Goal: Information Seeking & Learning: Learn about a topic

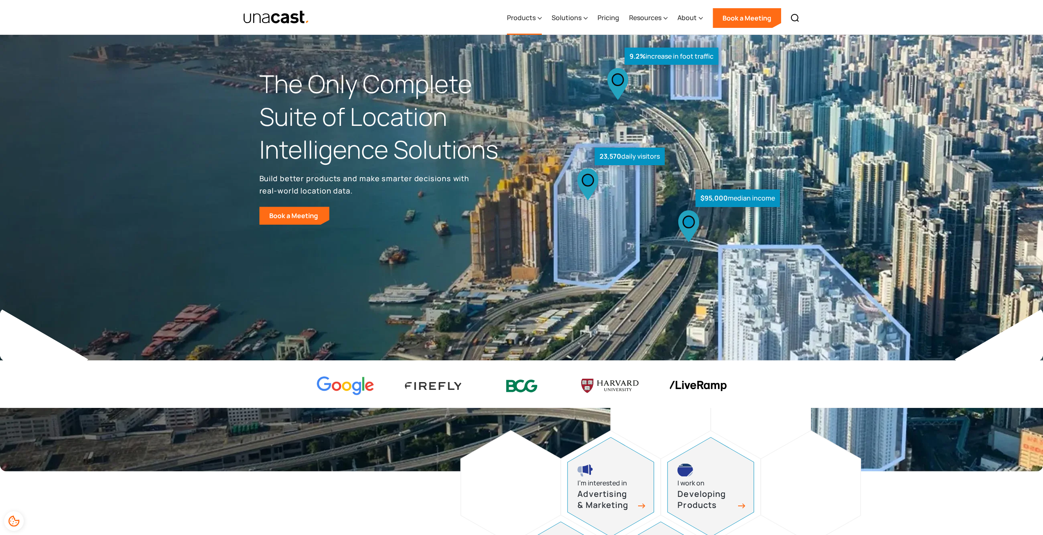
click at [534, 16] on div "Products" at bounding box center [521, 18] width 29 height 10
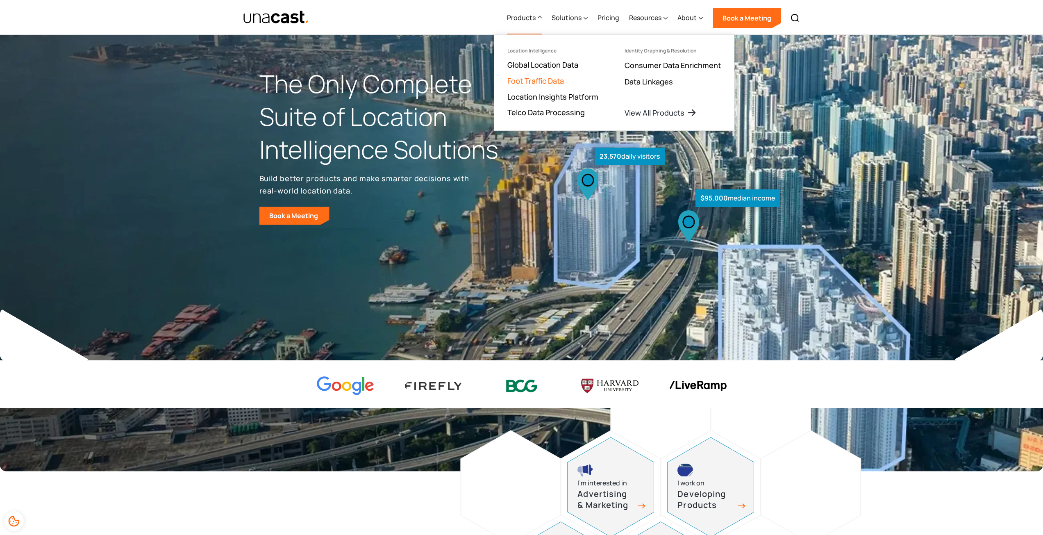
click at [532, 79] on link "Foot Traffic Data" at bounding box center [535, 81] width 57 height 10
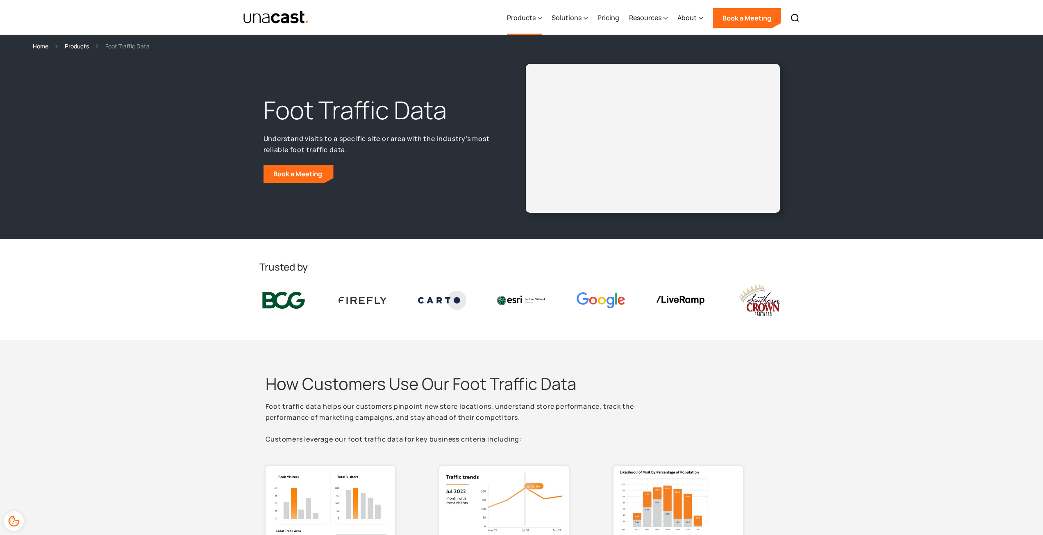
click at [530, 20] on div "Products" at bounding box center [521, 18] width 29 height 10
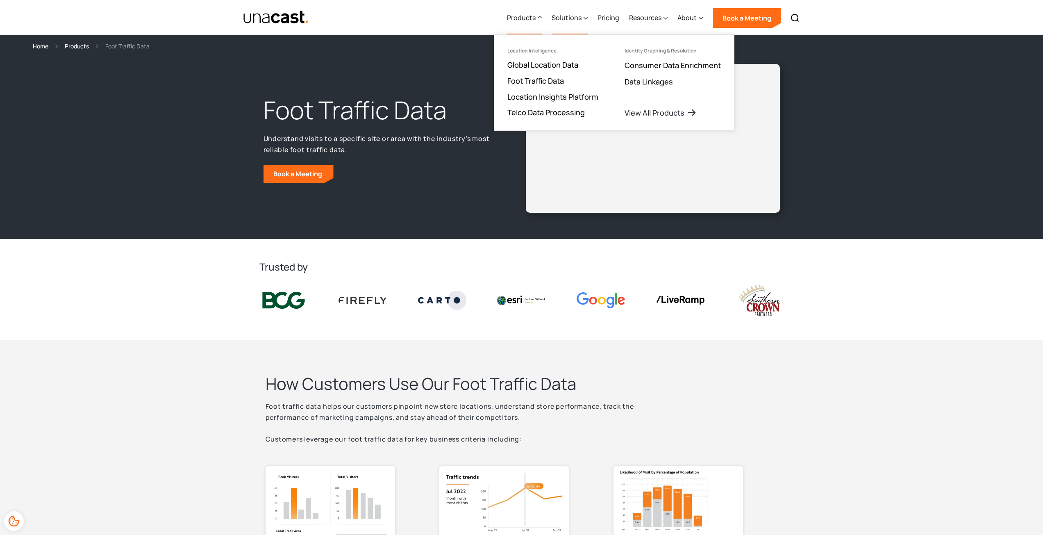
click at [564, 16] on div "Solutions" at bounding box center [567, 18] width 30 height 10
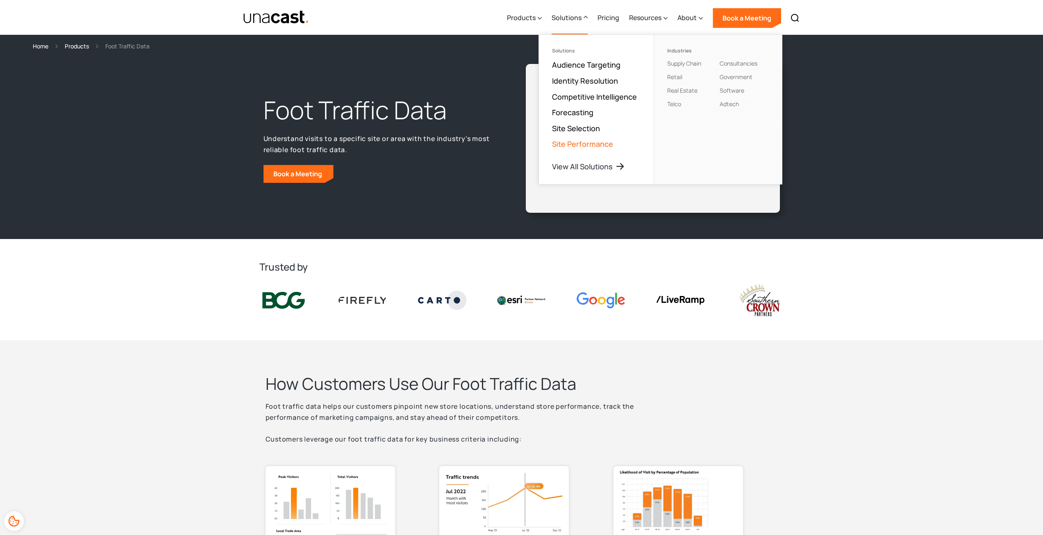
click at [598, 142] on link "Site Performance" at bounding box center [582, 144] width 61 height 10
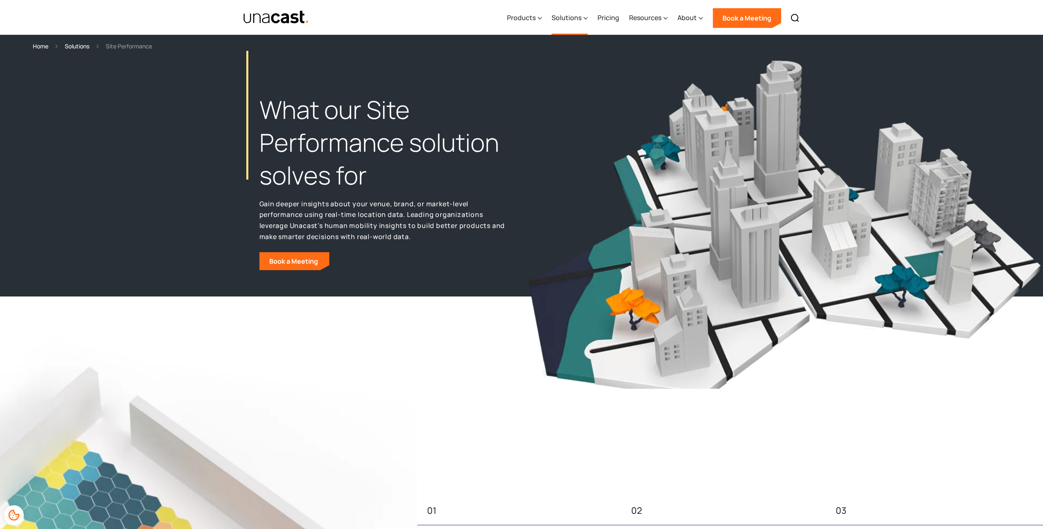
click at [567, 21] on div "Solutions" at bounding box center [567, 18] width 30 height 10
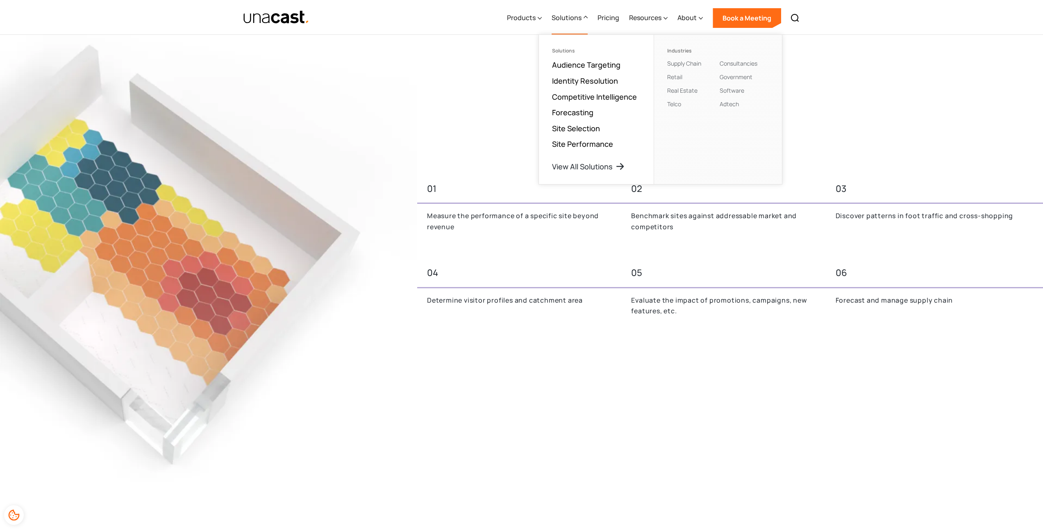
scroll to position [328, 0]
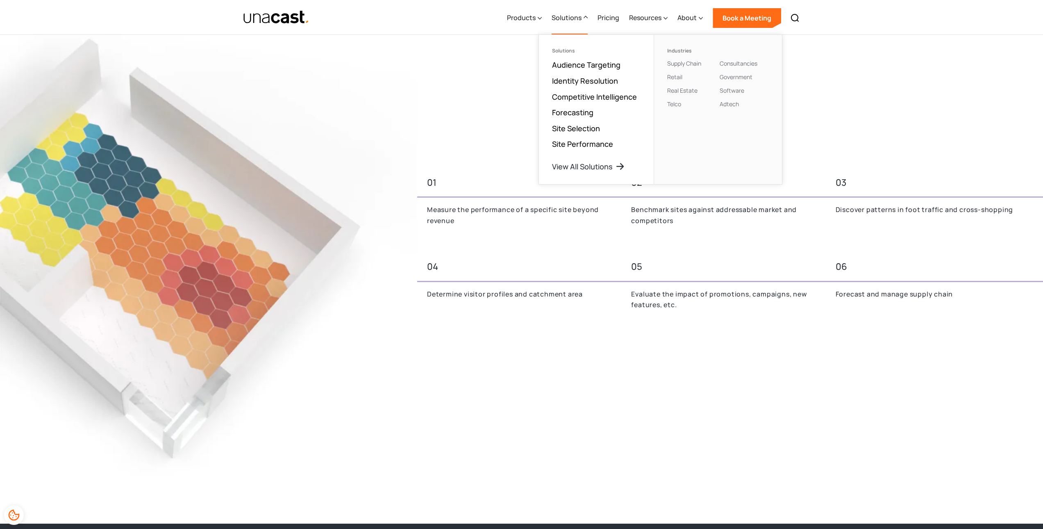
click at [493, 263] on div "04" at bounding box center [519, 266] width 184 height 15
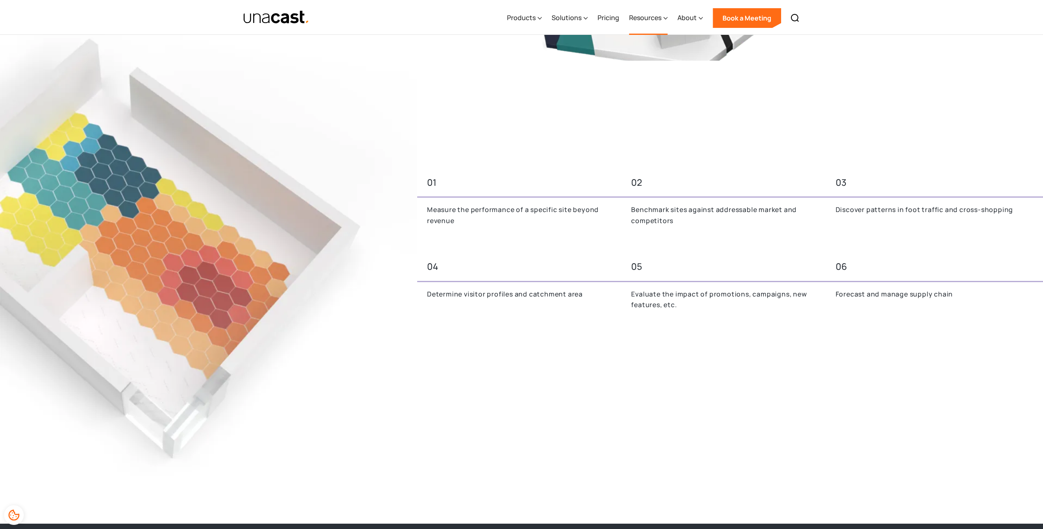
click at [647, 14] on div "Resources" at bounding box center [645, 18] width 32 height 10
